Goal: Transaction & Acquisition: Purchase product/service

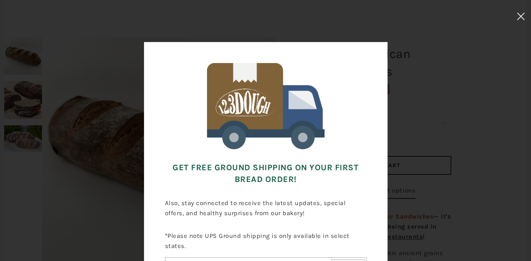
click at [522, 18] on use at bounding box center [520, 16] width 7 height 7
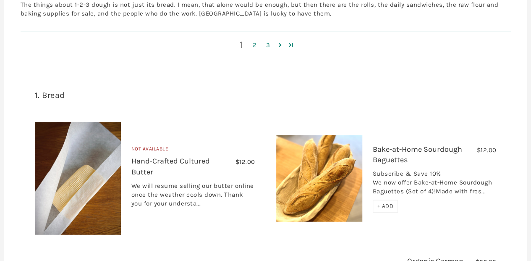
scroll to position [1063, 0]
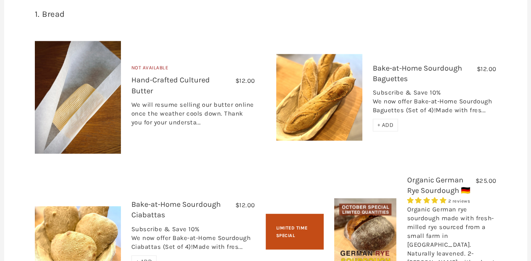
click at [311, 110] on img at bounding box center [319, 97] width 86 height 86
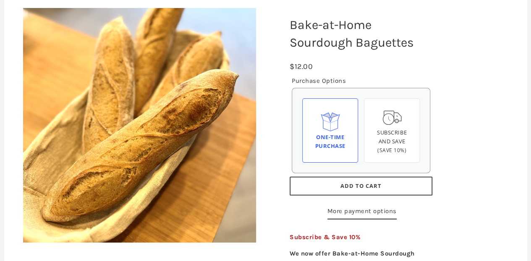
scroll to position [112, 0]
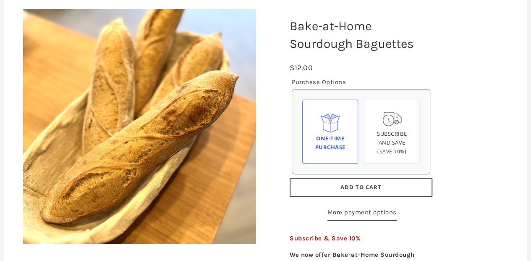
click at [358, 186] on span "Add to Cart" at bounding box center [360, 187] width 41 height 8
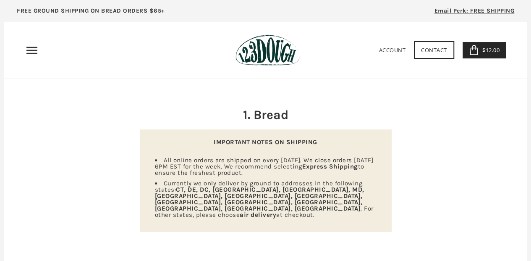
click at [33, 50] on use "Primary" at bounding box center [31, 50] width 11 height 7
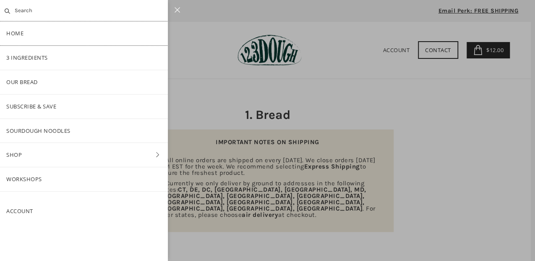
click at [16, 31] on link "Home" at bounding box center [84, 33] width 168 height 24
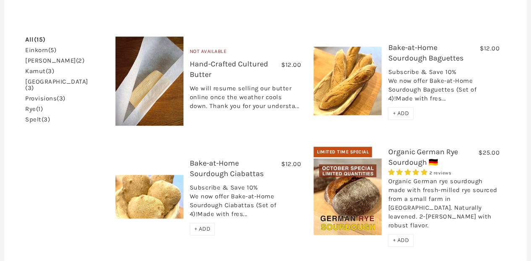
scroll to position [252, 0]
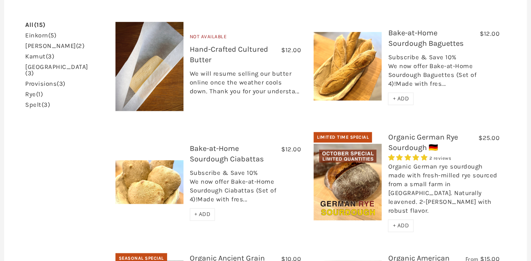
click at [194, 210] on span "+ ADD" at bounding box center [202, 213] width 16 height 7
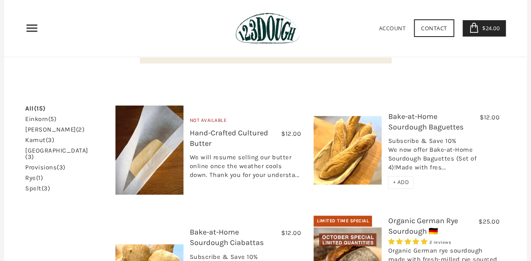
scroll to position [168, 0]
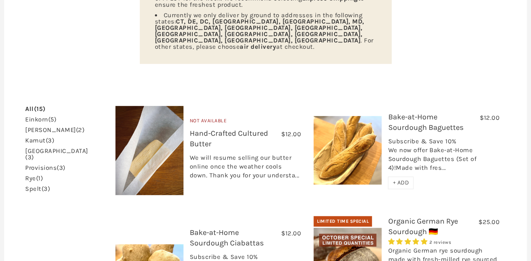
click at [368, 131] on img at bounding box center [348, 150] width 68 height 68
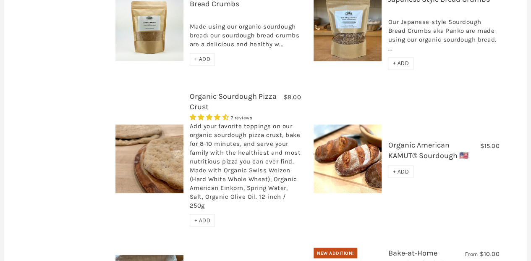
scroll to position [727, 0]
click at [397, 168] on span "+ ADD" at bounding box center [400, 171] width 16 height 7
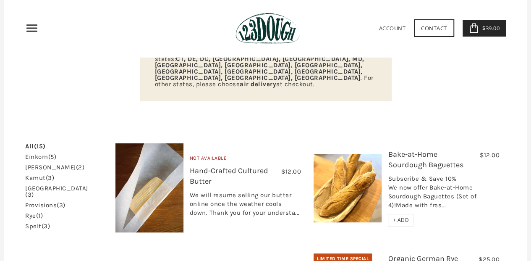
scroll to position [0, 0]
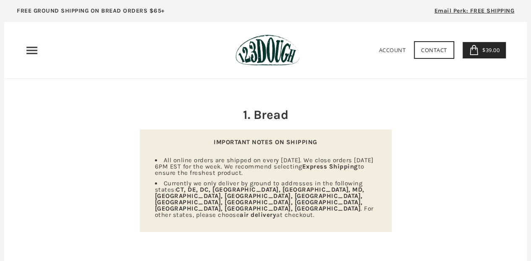
click at [480, 10] on span "Email Perk: FREE SHIPPING" at bounding box center [474, 10] width 80 height 7
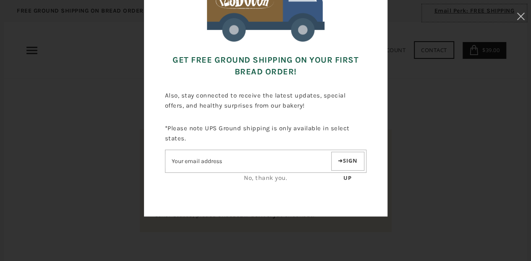
scroll to position [107, 0]
click at [243, 157] on input"] "Email address" at bounding box center [247, 161] width 164 height 15
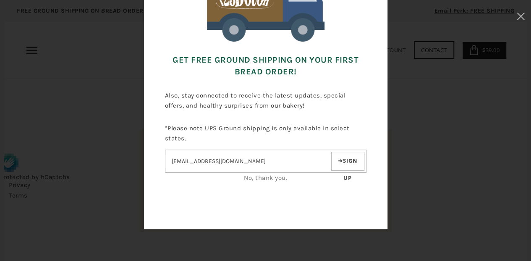
type input"] "sofiavona@optonline.net"
click at [348, 160] on button "Sign up" at bounding box center [347, 161] width 33 height 19
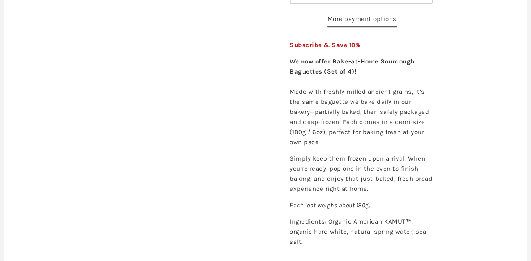
scroll to position [280, 0]
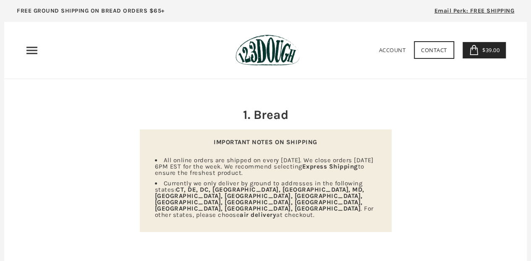
click at [482, 51] on span "$39.00" at bounding box center [489, 50] width 19 height 8
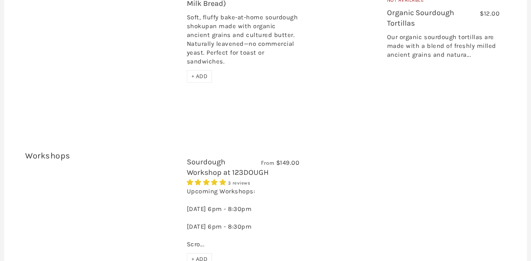
scroll to position [1792, 0]
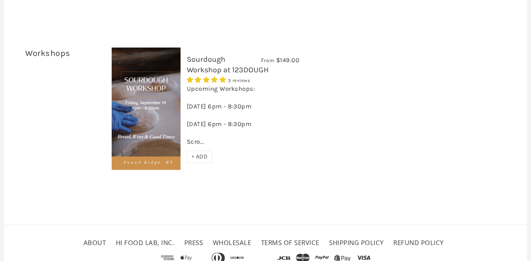
click at [92, 238] on link "About" at bounding box center [95, 242] width 23 height 8
